Goal: Information Seeking & Learning: Learn about a topic

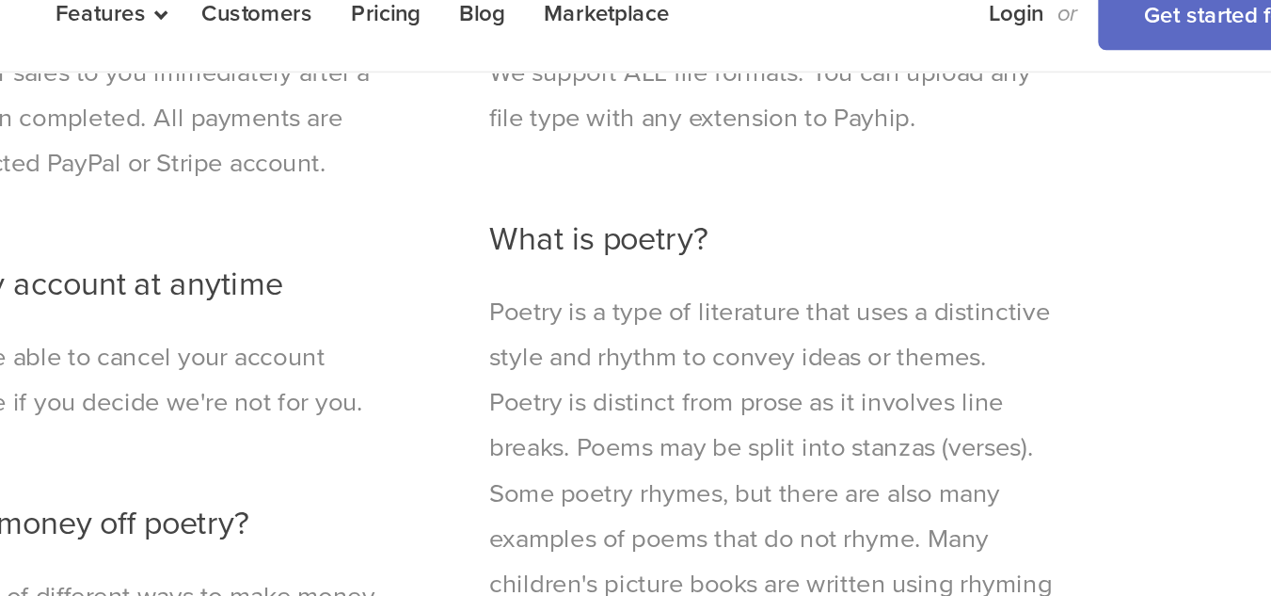
scroll to position [4889, 0]
